Goal: Task Accomplishment & Management: Manage account settings

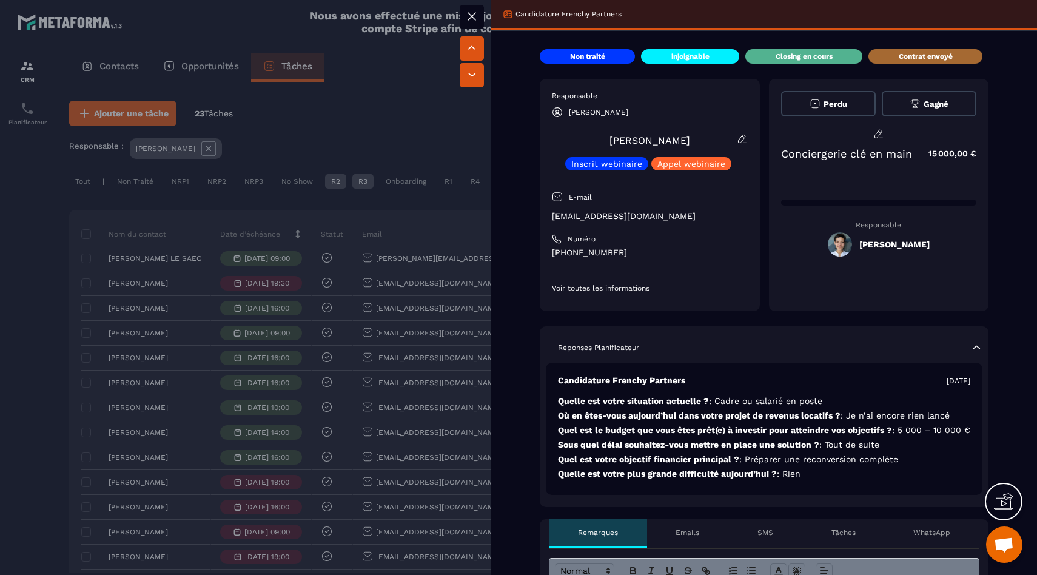
click at [436, 111] on div at bounding box center [518, 287] width 1037 height 575
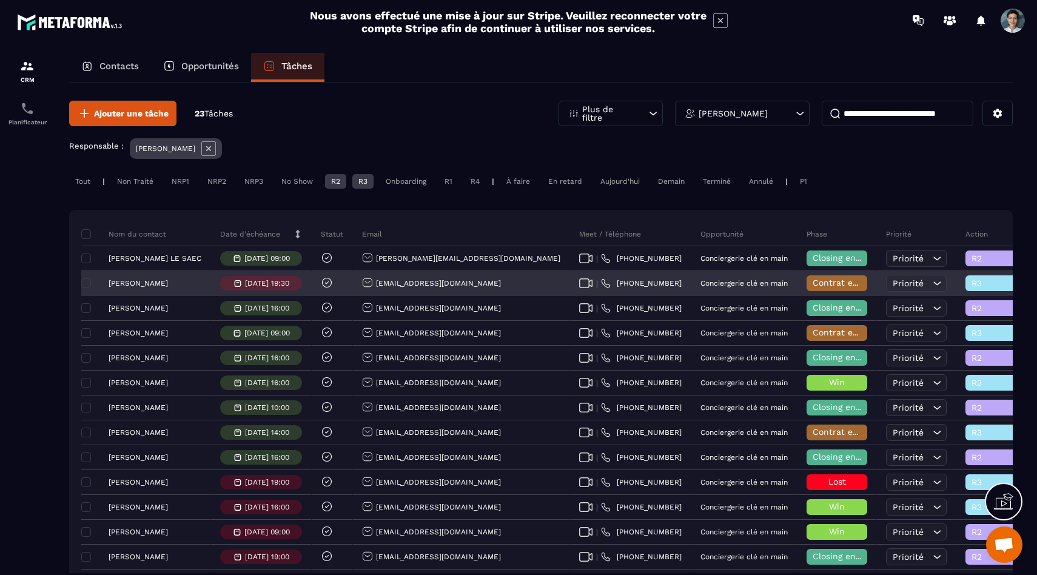
scroll to position [2, 0]
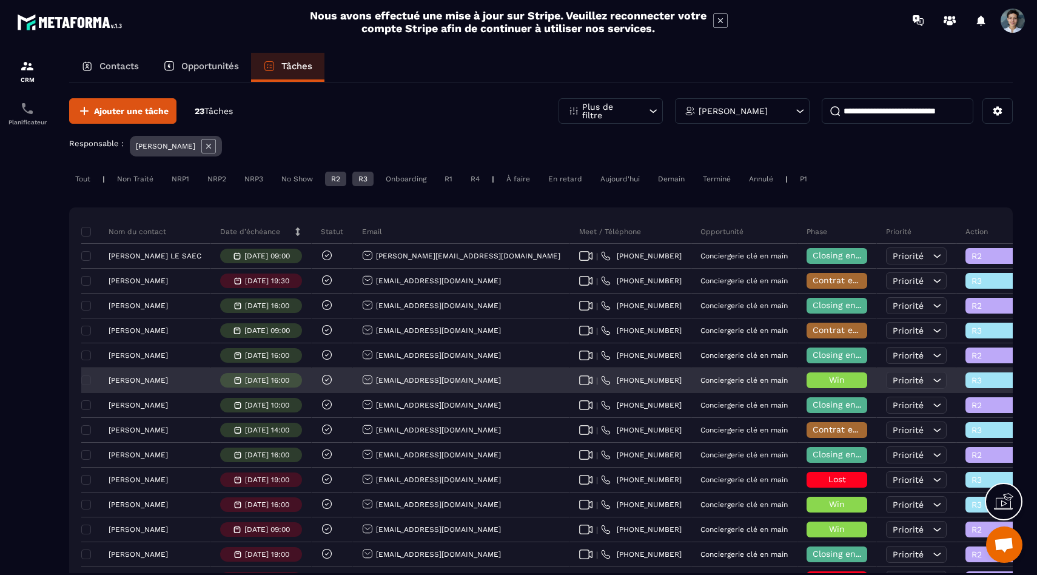
click at [972, 381] on span "R3" at bounding box center [997, 381] width 51 height 10
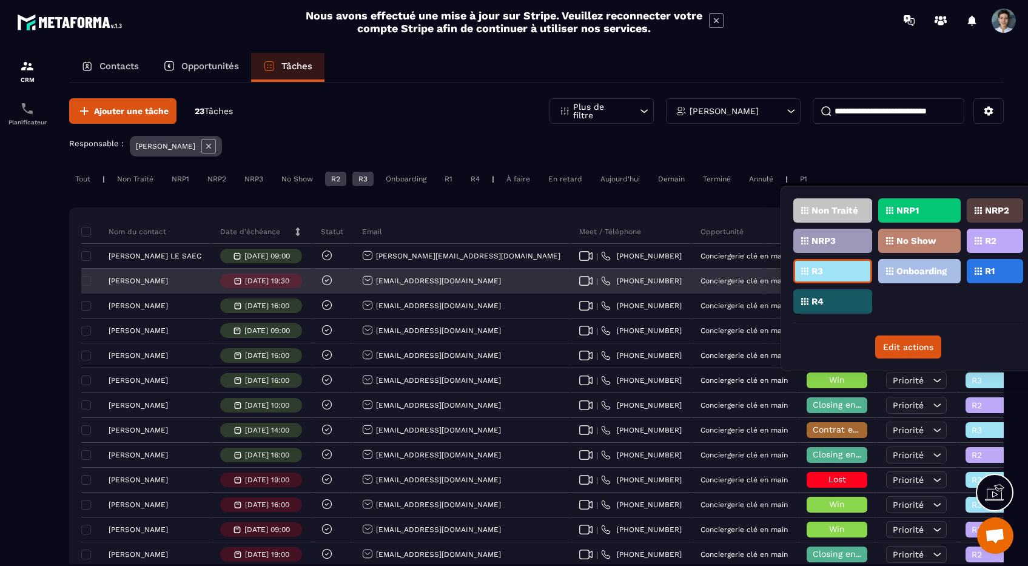
click at [934, 270] on p "Onboarding" at bounding box center [922, 271] width 50 height 8
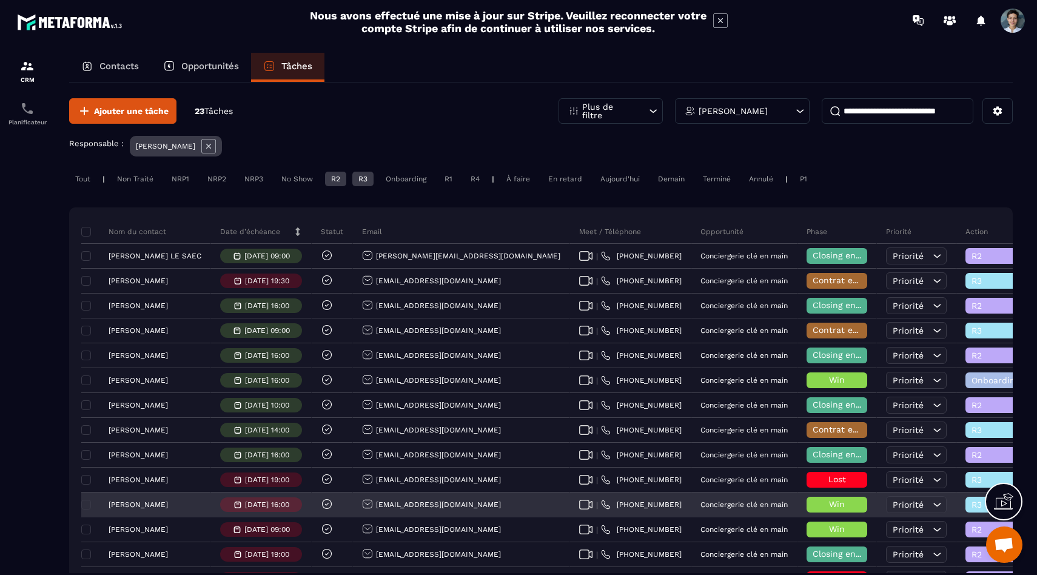
click at [972, 505] on span "R3" at bounding box center [997, 505] width 51 height 10
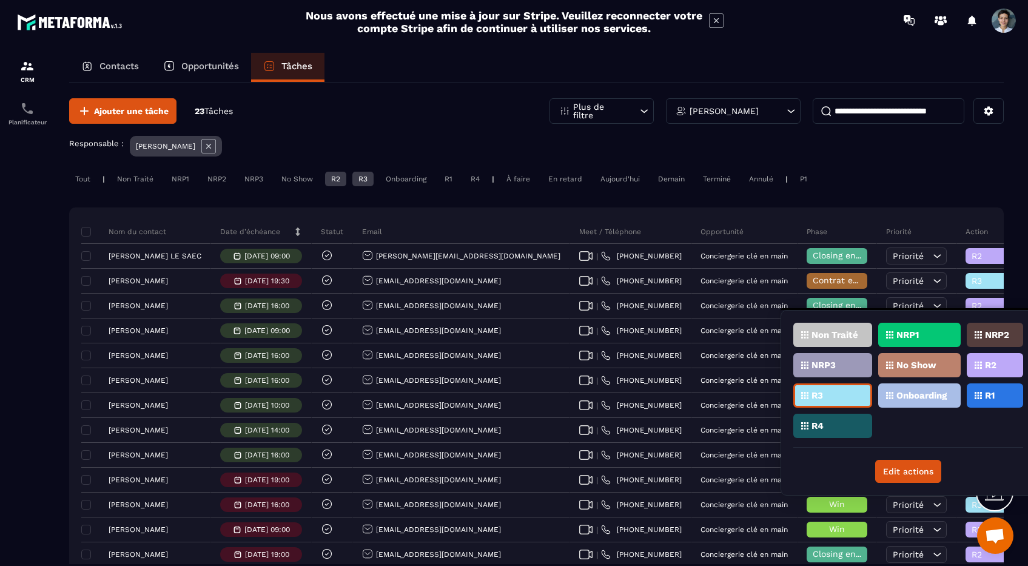
click at [915, 397] on p "Onboarding" at bounding box center [922, 395] width 50 height 8
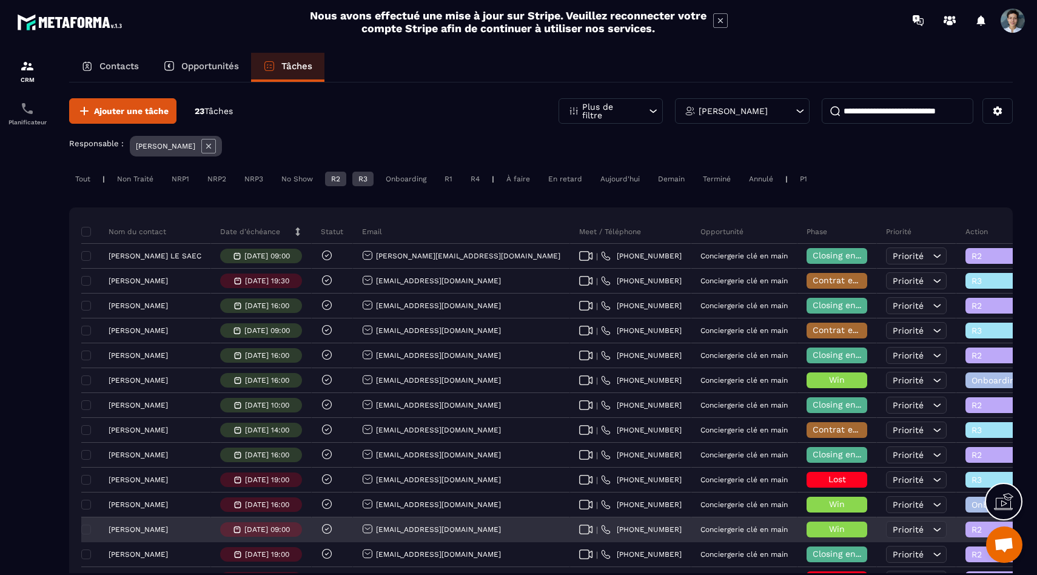
click at [972, 529] on span "R2" at bounding box center [997, 530] width 51 height 10
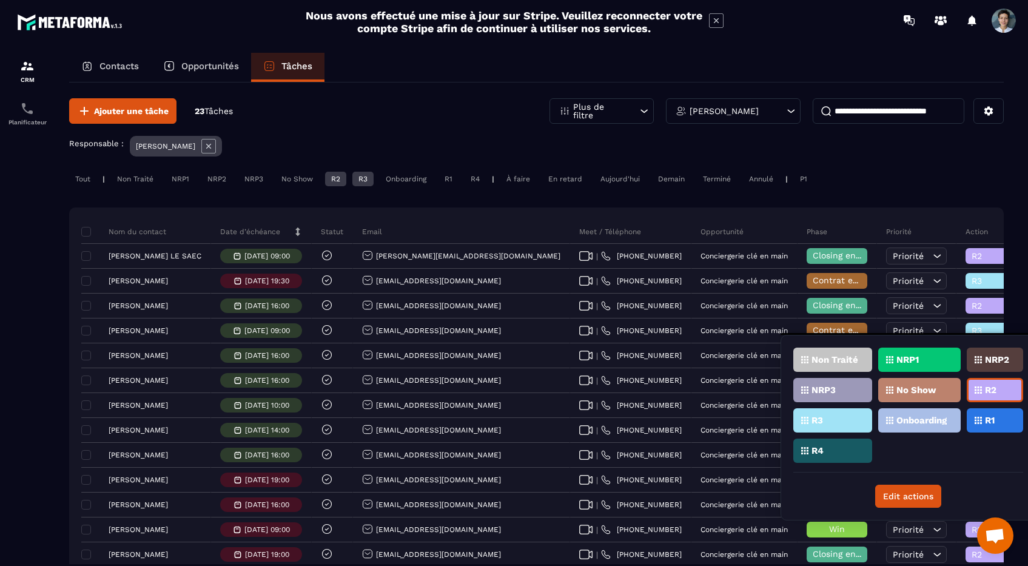
click at [901, 419] on p "Onboarding" at bounding box center [922, 420] width 50 height 8
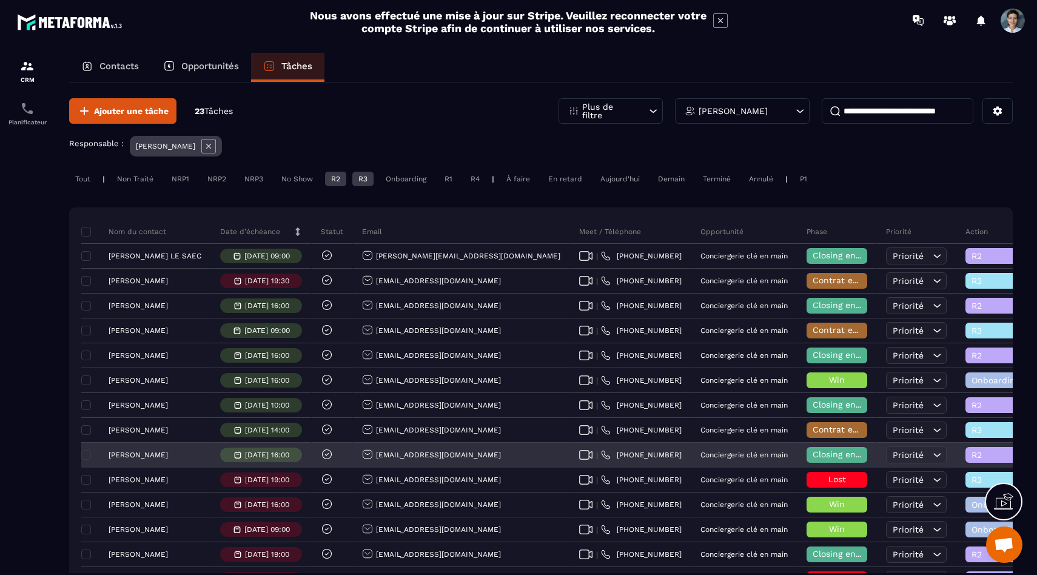
click at [152, 455] on p "[PERSON_NAME]" at bounding box center [138, 455] width 59 height 8
